Goal: Task Accomplishment & Management: Use online tool/utility

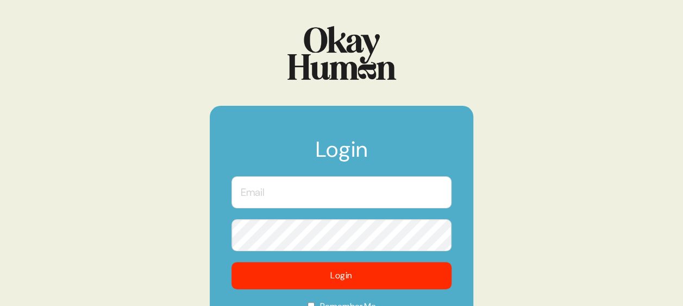
click at [283, 194] on input "text" at bounding box center [341, 192] width 220 height 32
type input "[EMAIL_ADDRESS][PERSON_NAME][DOMAIN_NAME]"
click at [231, 262] on button "Login" at bounding box center [341, 275] width 220 height 27
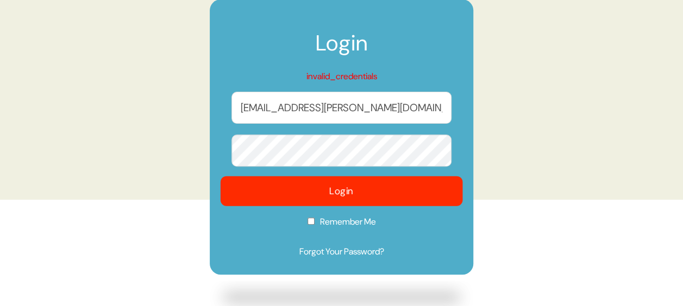
scroll to position [109, 0]
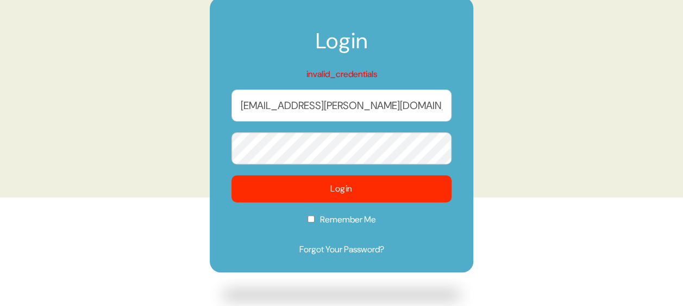
click at [231, 175] on button "Login" at bounding box center [341, 188] width 220 height 27
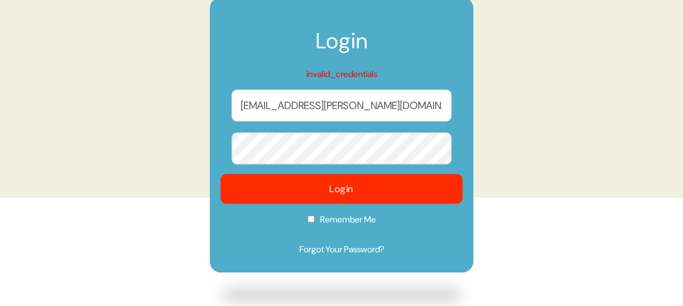
click at [355, 187] on button "Login" at bounding box center [341, 189] width 242 height 30
click at [386, 186] on button "Login" at bounding box center [341, 189] width 242 height 30
click at [313, 187] on button "Login" at bounding box center [341, 189] width 242 height 30
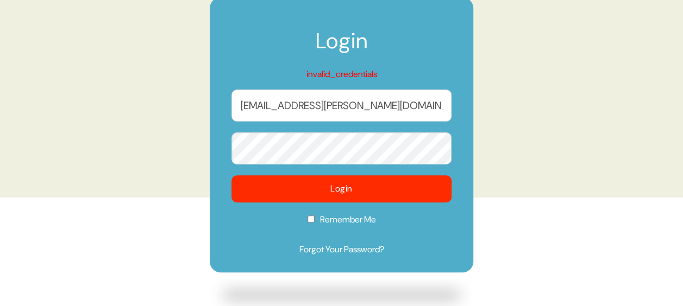
click at [231, 175] on button "Login" at bounding box center [341, 188] width 220 height 27
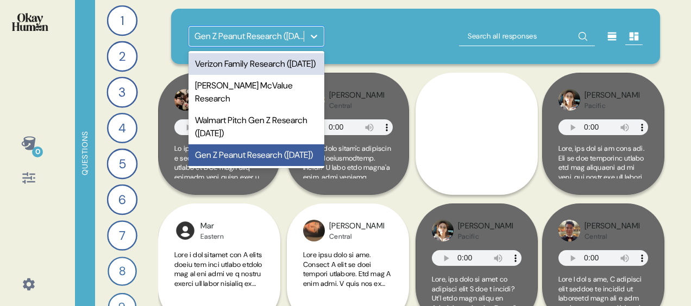
click at [315, 37] on icon at bounding box center [314, 37] width 7 height 4
click at [256, 52] on div "Verizon Family Research ([DATE]) [PERSON_NAME] McValue Research Walmart Pitch G…" at bounding box center [256, 109] width 136 height 117
click at [253, 67] on div "Verizon Family Research ([DATE])" at bounding box center [256, 64] width 136 height 22
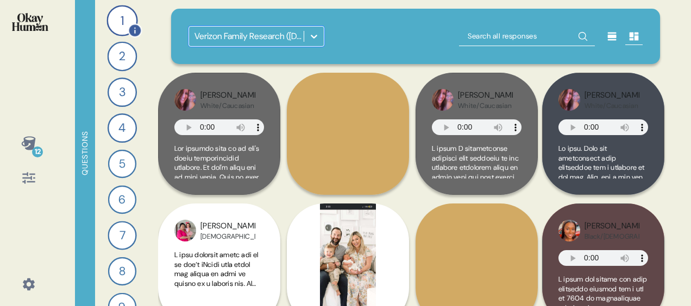
click at [127, 22] on div "1" at bounding box center [121, 20] width 31 height 31
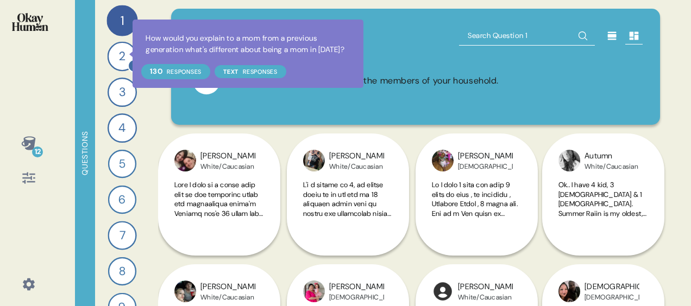
click at [128, 60] on icon at bounding box center [135, 66] width 14 height 14
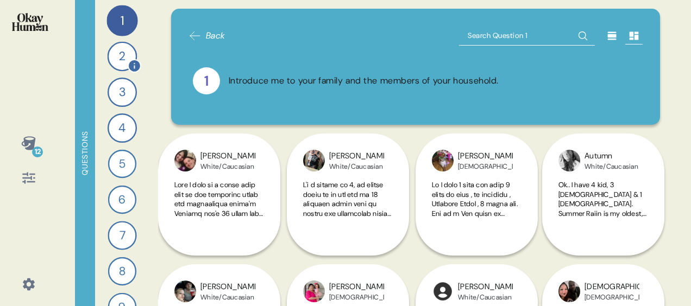
click at [113, 61] on div "2" at bounding box center [123, 57] width 30 height 30
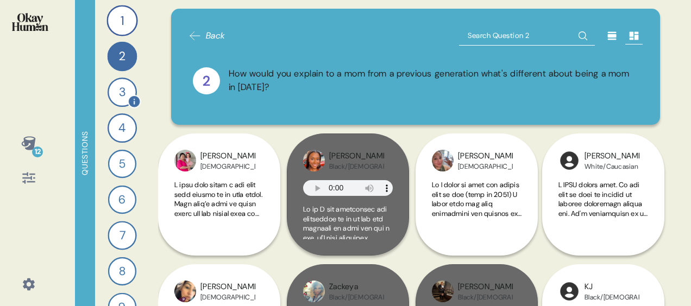
click at [117, 101] on div "3" at bounding box center [122, 92] width 29 height 29
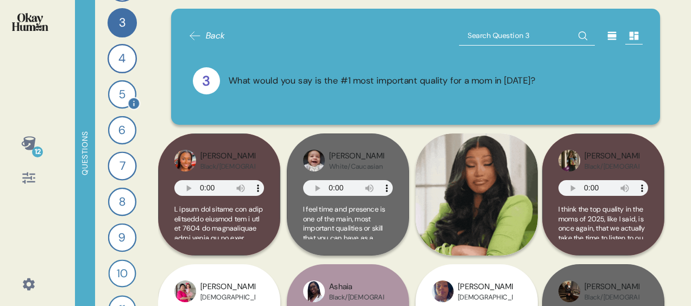
scroll to position [72, 0]
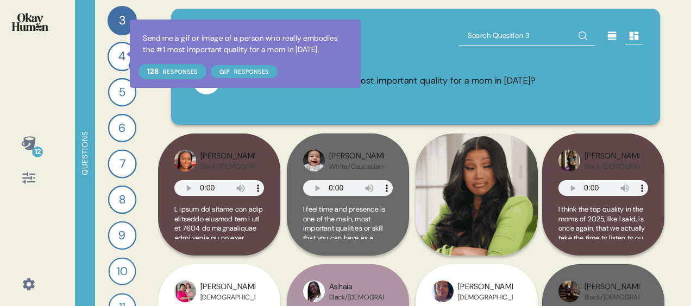
click at [128, 60] on div at bounding box center [135, 66] width 14 height 14
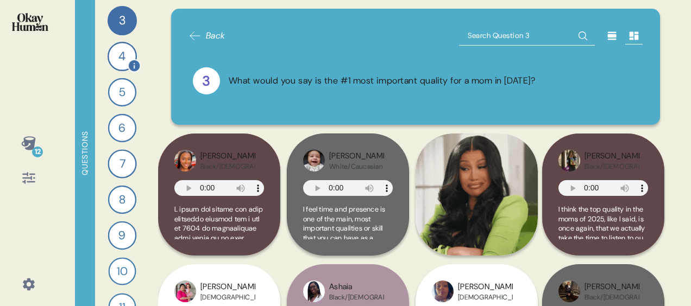
click at [117, 60] on div "4" at bounding box center [122, 56] width 29 height 29
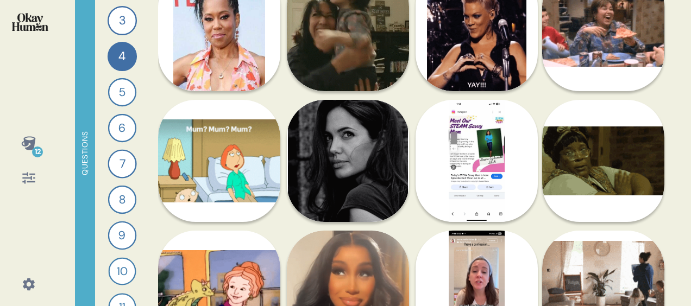
scroll to position [2552, 0]
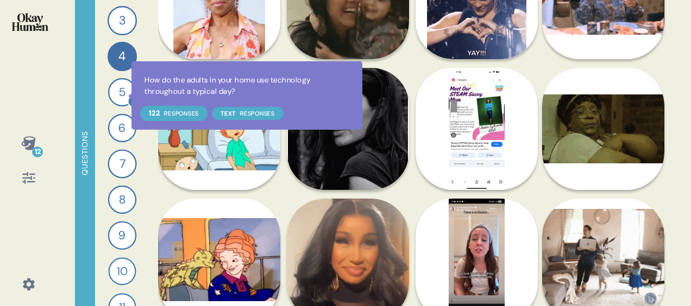
click at [128, 96] on div at bounding box center [134, 101] width 13 height 13
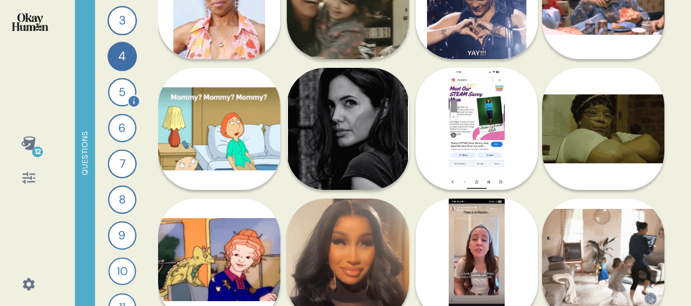
click at [117, 92] on div "5" at bounding box center [122, 92] width 28 height 28
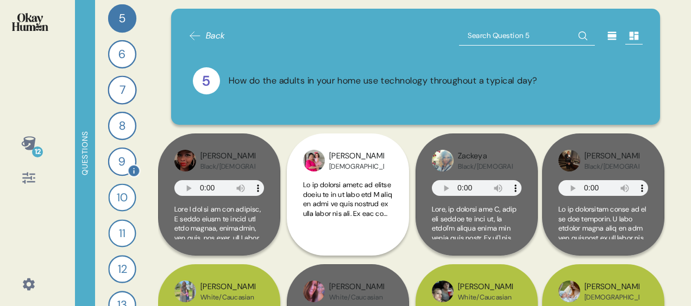
scroll to position [143, 0]
click at [119, 50] on div "6" at bounding box center [122, 56] width 28 height 28
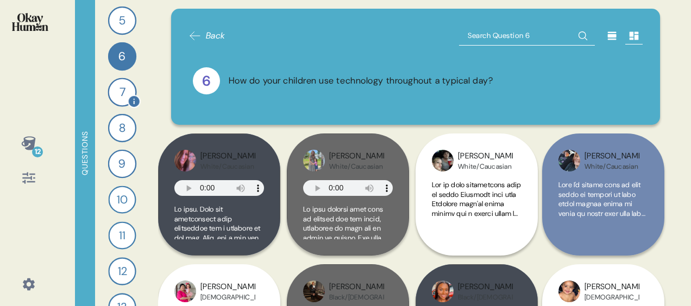
click at [117, 93] on div "7" at bounding box center [122, 92] width 29 height 29
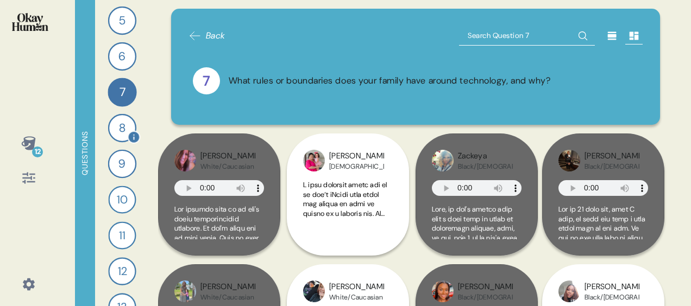
click at [111, 125] on div "8" at bounding box center [122, 128] width 28 height 28
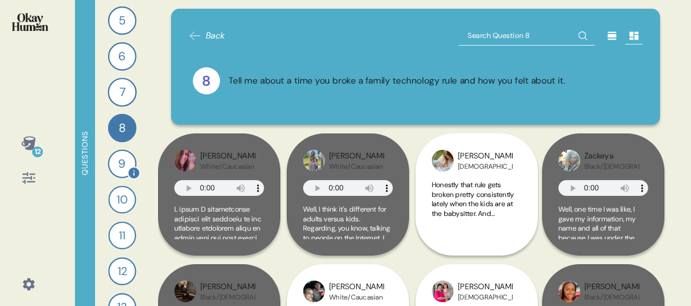
click at [113, 156] on div "9" at bounding box center [122, 164] width 29 height 29
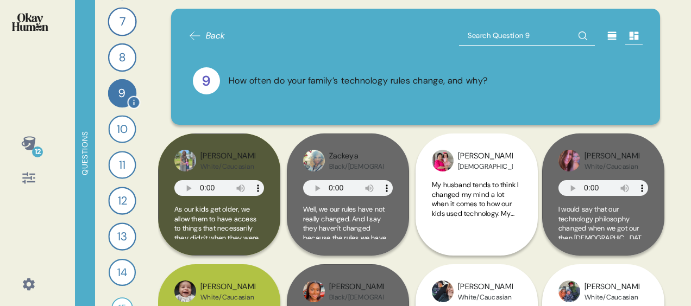
scroll to position [215, 0]
click at [118, 124] on div "10" at bounding box center [122, 128] width 28 height 28
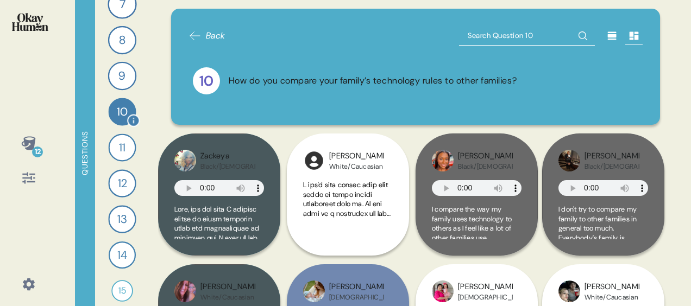
scroll to position [240, 0]
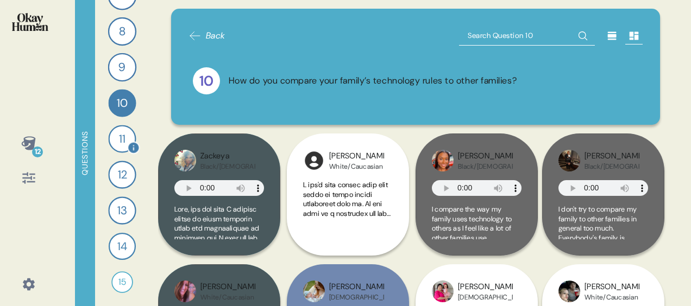
click at [113, 138] on div "11" at bounding box center [122, 139] width 28 height 28
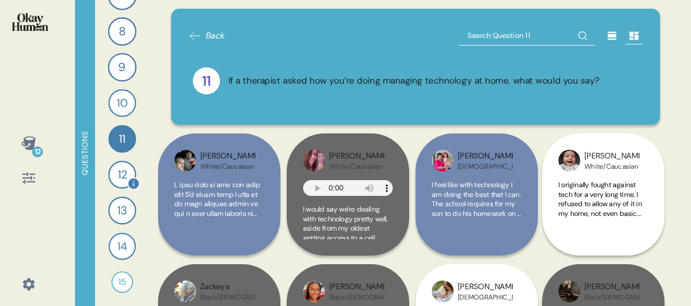
click at [118, 172] on div "12" at bounding box center [122, 175] width 28 height 28
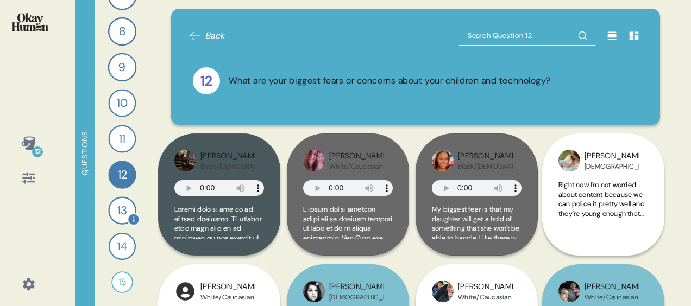
click at [118, 211] on div "13" at bounding box center [122, 211] width 28 height 28
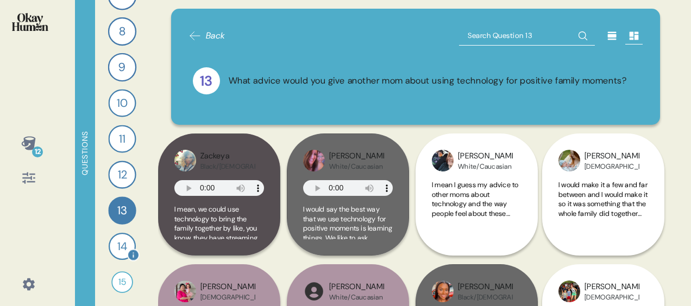
click at [115, 253] on div "14" at bounding box center [122, 246] width 27 height 27
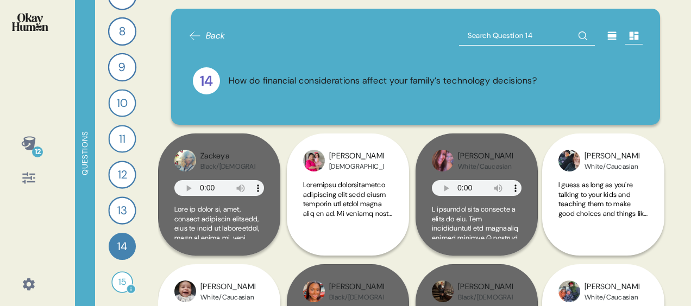
click at [111, 277] on div "15" at bounding box center [122, 283] width 22 height 22
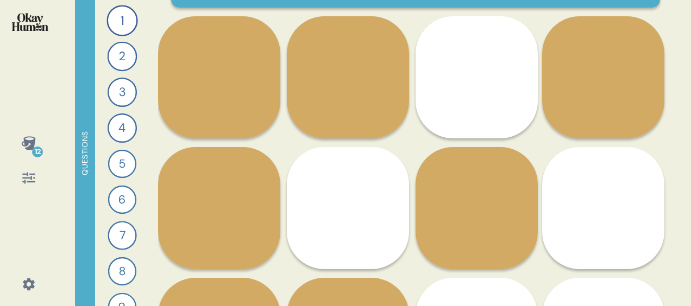
scroll to position [0, 0]
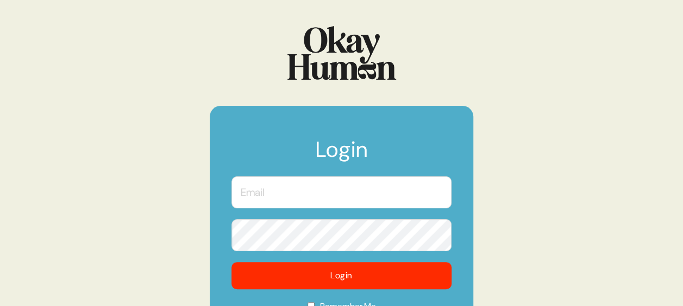
click at [308, 190] on input "text" at bounding box center [341, 192] width 220 height 32
